Goal: Find specific page/section: Find specific page/section

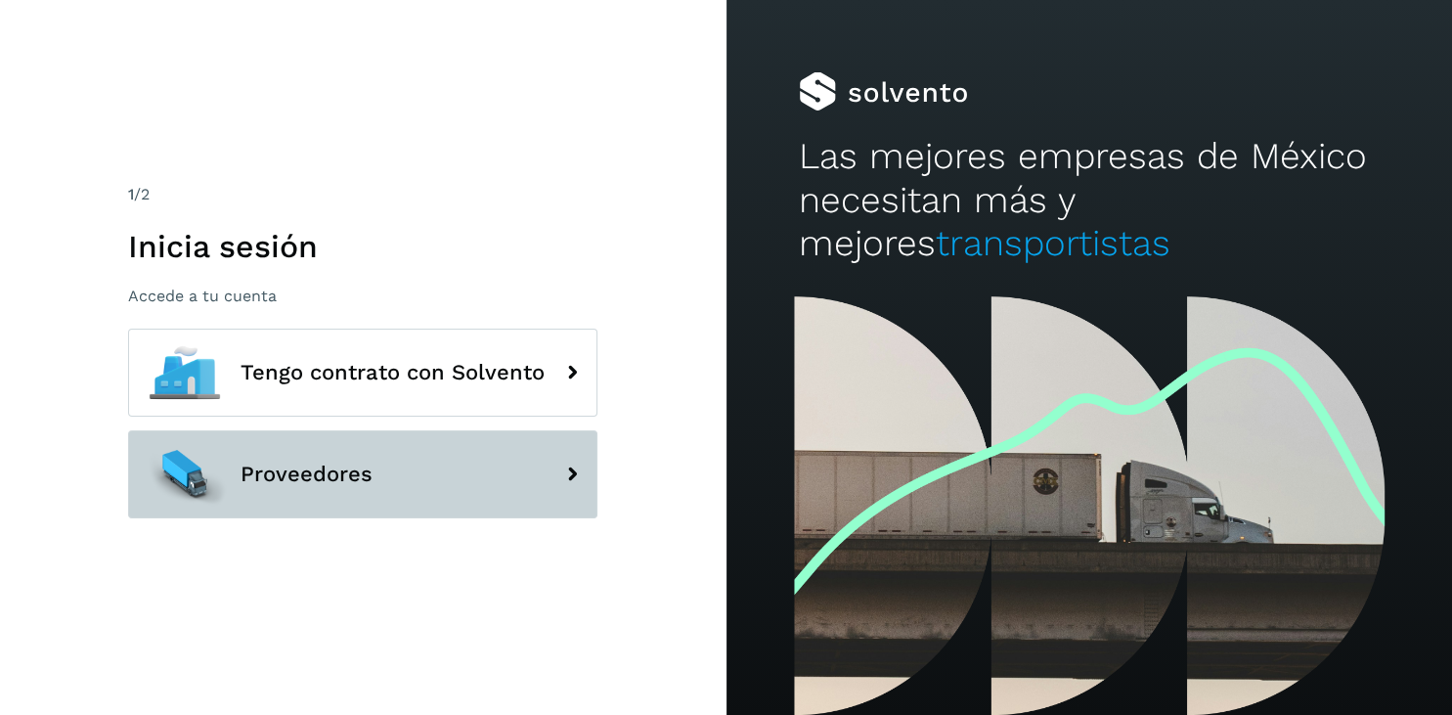
click at [249, 475] on span "Proveedores" at bounding box center [307, 474] width 132 height 23
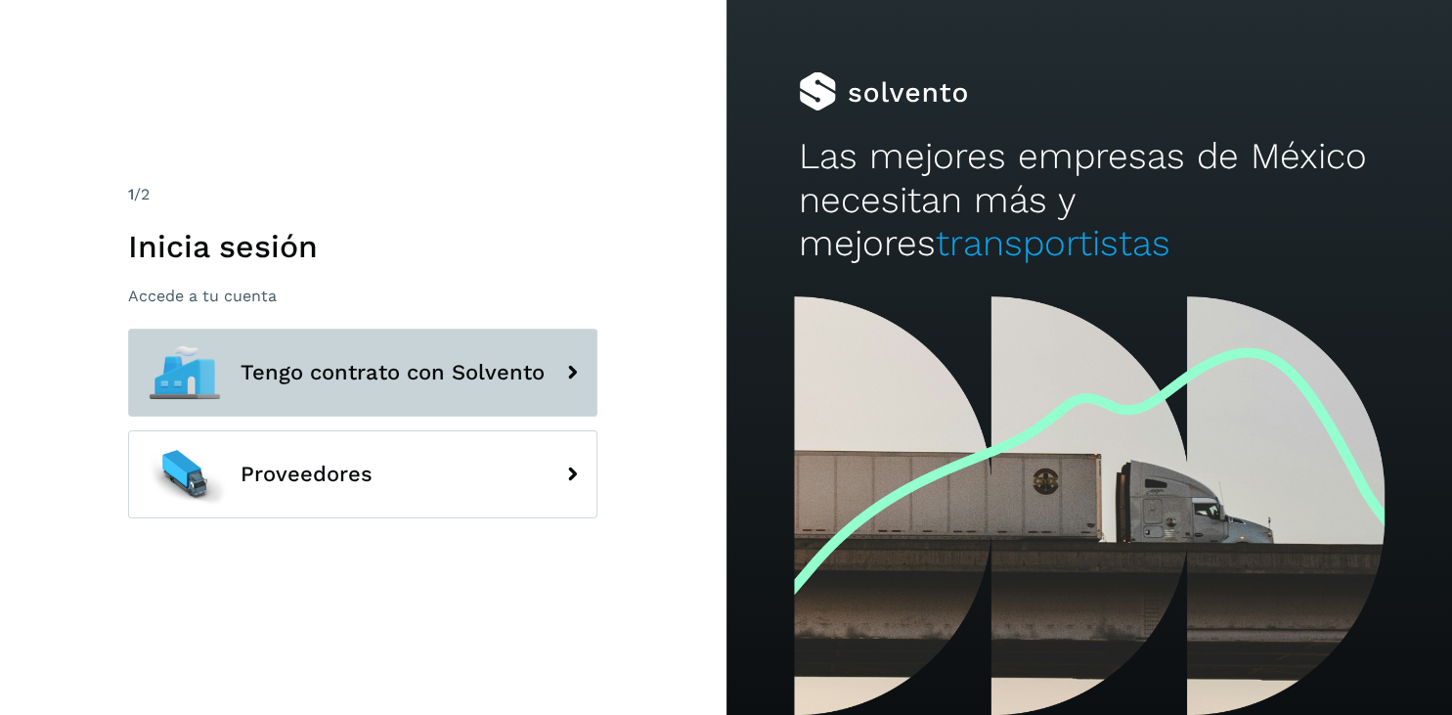
click at [262, 374] on span "Tengo contrato con Solvento" at bounding box center [393, 372] width 304 height 23
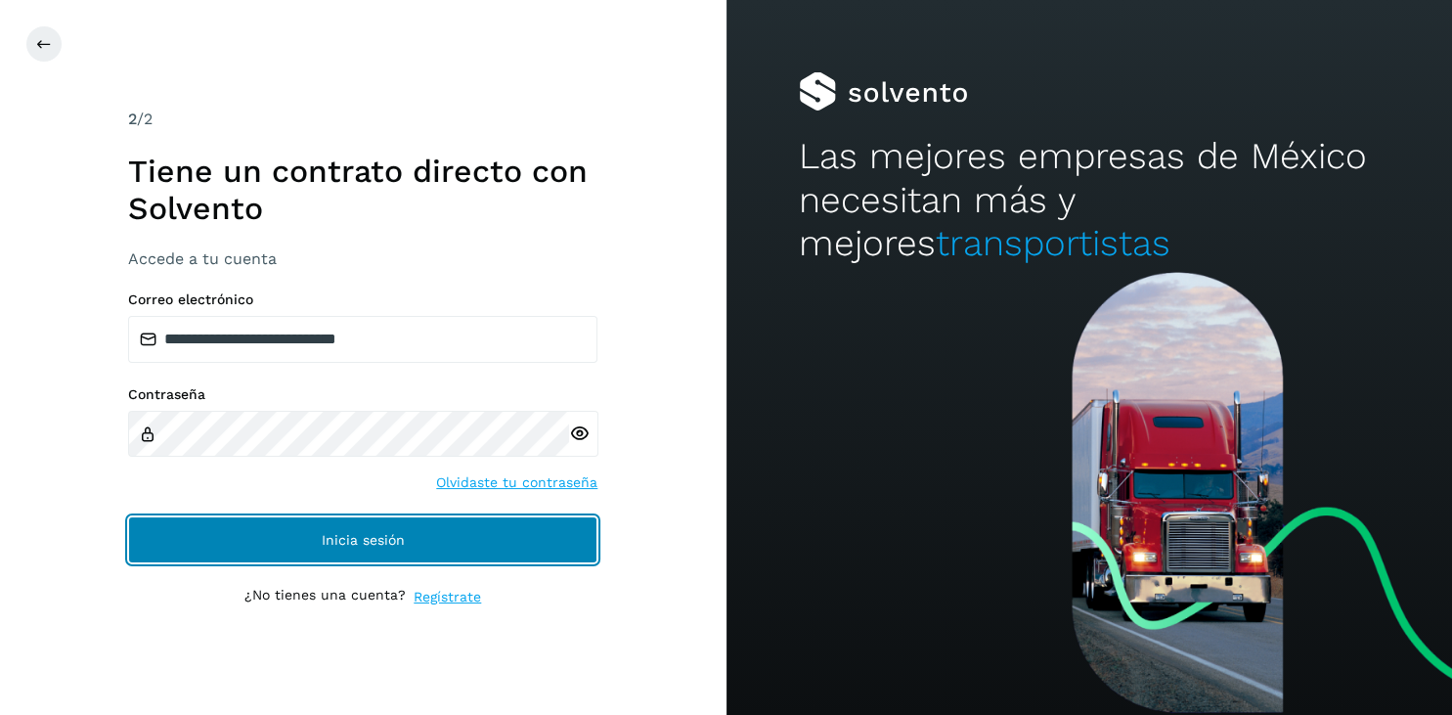
click at [367, 534] on span "Inicia sesión" at bounding box center [363, 540] width 83 height 14
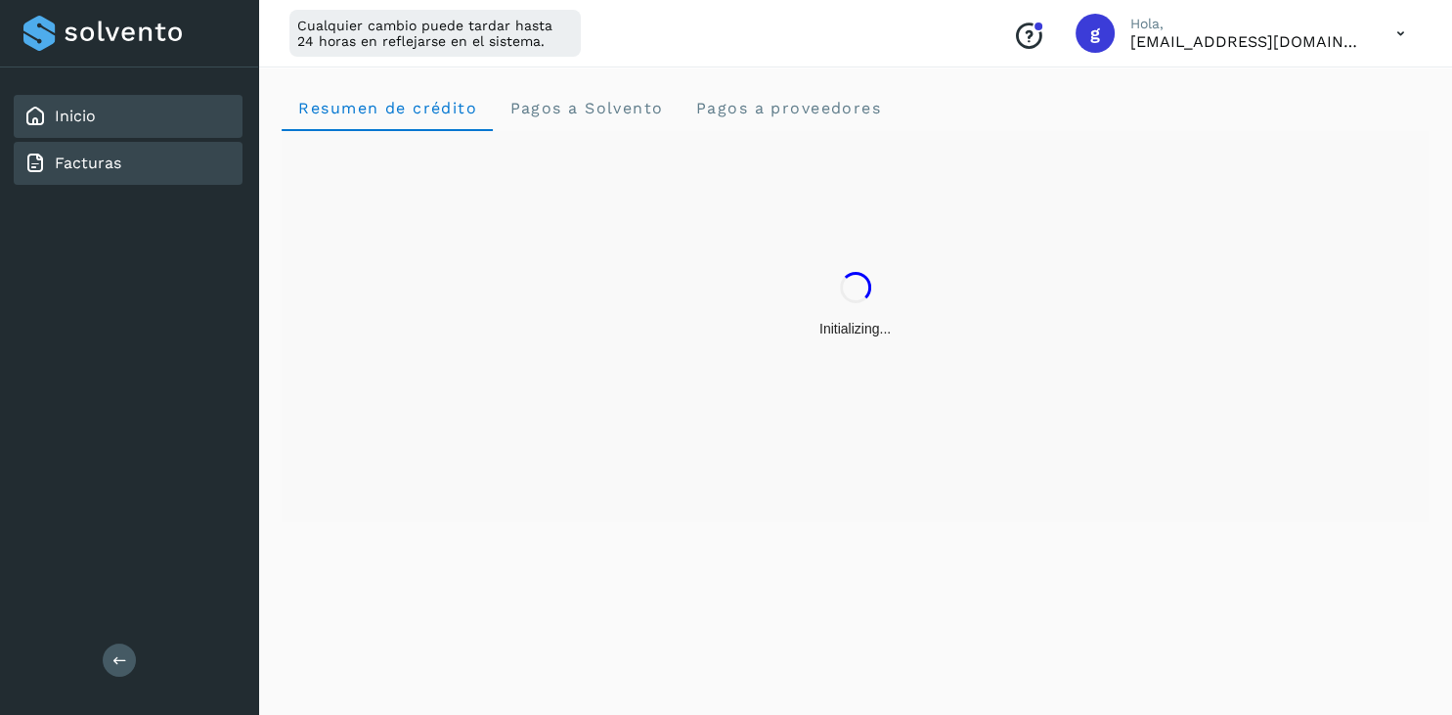
click at [71, 165] on body "Inicio Facturas Salir Cualquier cambio puede tardar hasta 24 horas en reflejars…" at bounding box center [726, 357] width 1452 height 715
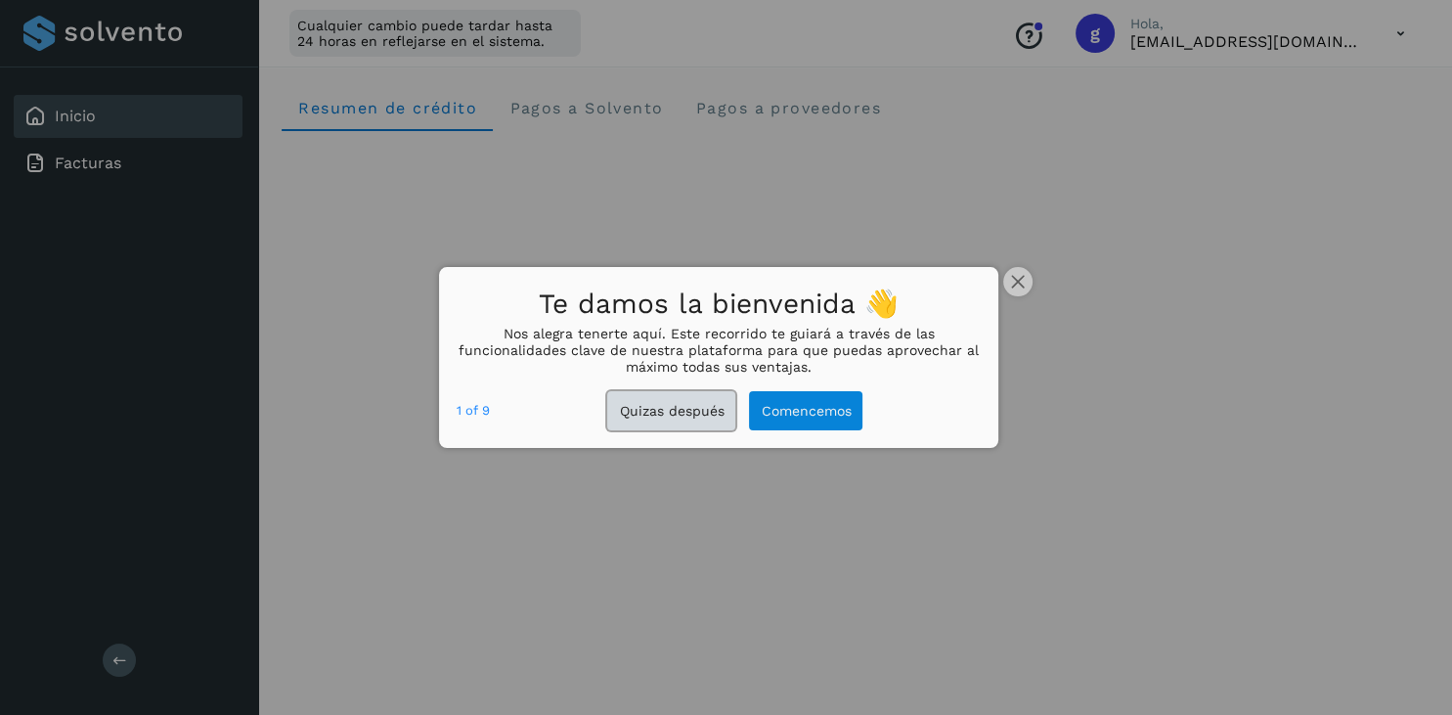
click at [663, 412] on button "Quizas después" at bounding box center [671, 411] width 128 height 40
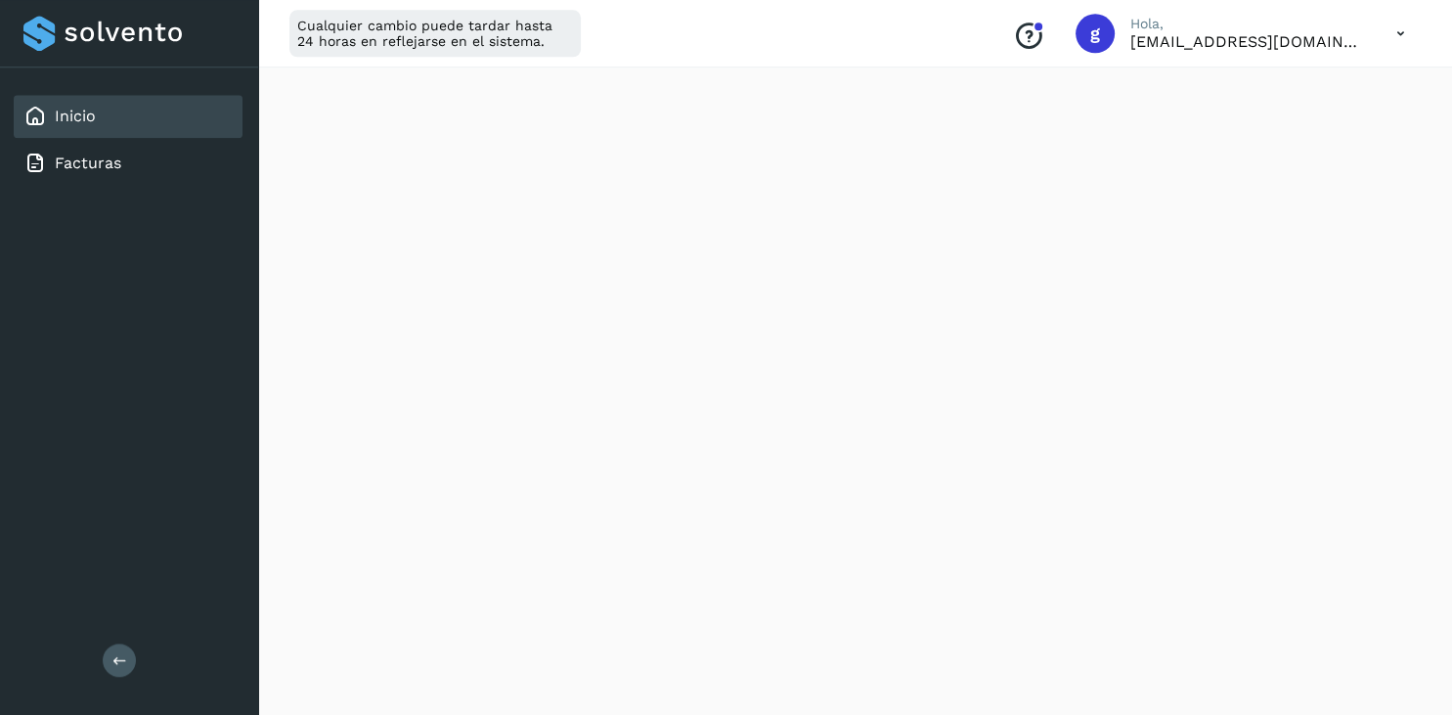
scroll to position [516, 0]
click at [93, 158] on link "Facturas" at bounding box center [88, 163] width 66 height 19
